Goal: Communication & Community: Ask a question

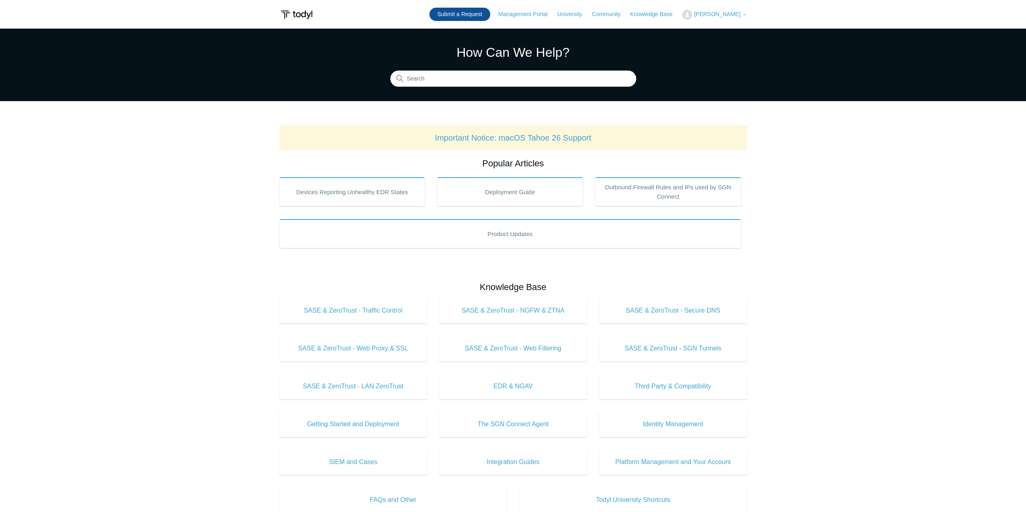
click at [480, 13] on link "Submit a Request" at bounding box center [459, 14] width 61 height 13
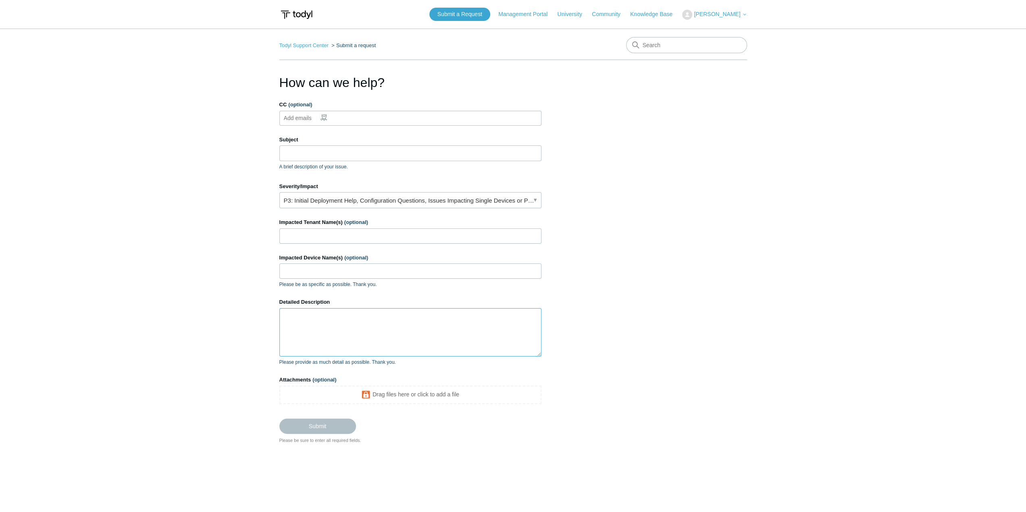
click at [306, 310] on textarea "Detailed Description" at bounding box center [410, 332] width 262 height 48
paste textarea "Logged into the PC Verified the PC is running newest version of SGN PC is on wi…"
type textarea "Logged into the PC Verified the PC is running newest version of SGN PC is on wi…"
click at [298, 274] on input "Impacted Device Name(s) (optional)" at bounding box center [410, 271] width 262 height 15
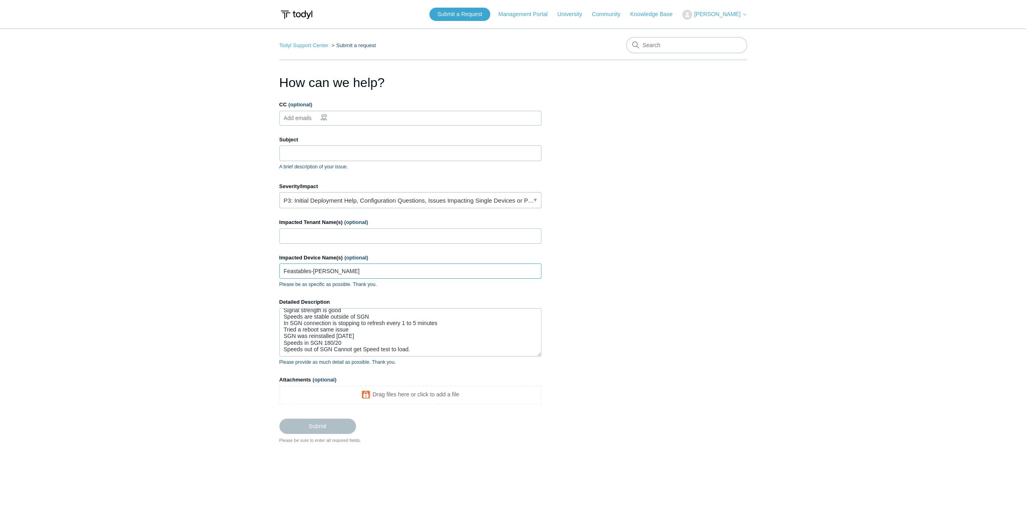
type input "Feastables-[PERSON_NAME]"
click at [338, 231] on input "Impacted Tenant Name(s) (optional)" at bounding box center [410, 236] width 262 height 15
type input "Feastables"
click at [313, 148] on input "Subject" at bounding box center [410, 153] width 262 height 15
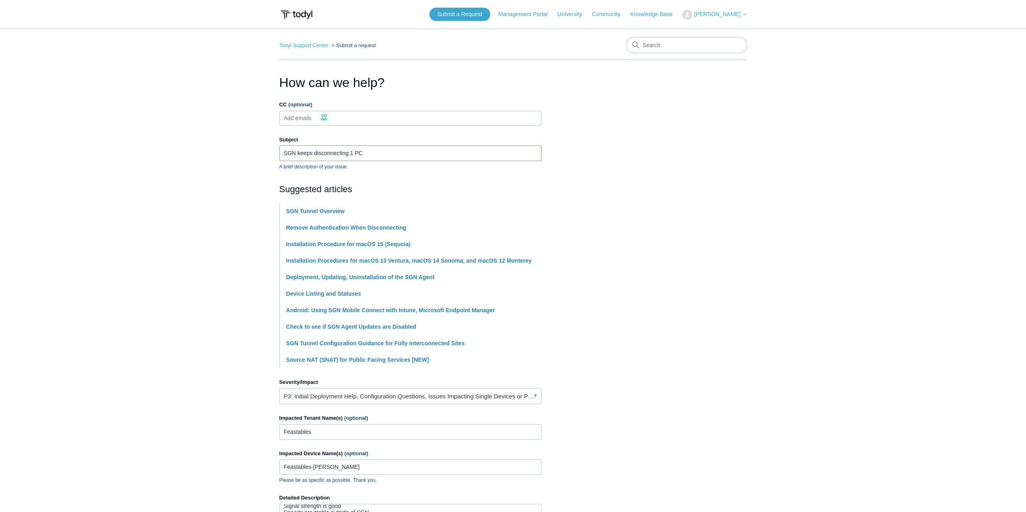
type input "SGN keeps disconnecting 1 PC"
click at [307, 115] on input "CC (optional)" at bounding box center [305, 118] width 48 height 12
type input "[PERSON_NAME][EMAIL_ADDRESS][DOMAIN_NAME]"
click at [572, 140] on section "How can we help? CC (optional) [EMAIL_ADDRESS][DOMAIN_NAME] Subject SGN keeps d…" at bounding box center [513, 352] width 468 height 558
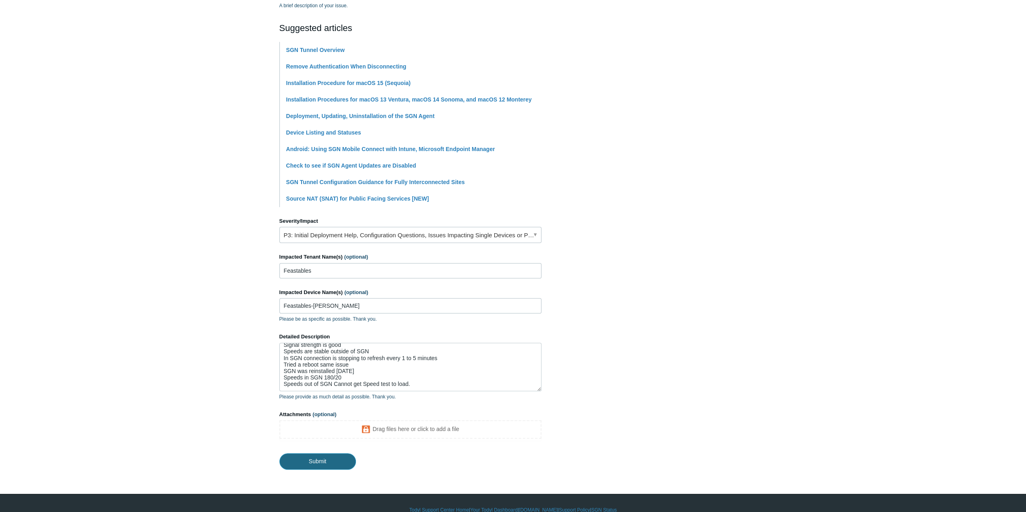
click at [328, 456] on input "Submit" at bounding box center [317, 462] width 77 height 16
